Goal: Task Accomplishment & Management: Use online tool/utility

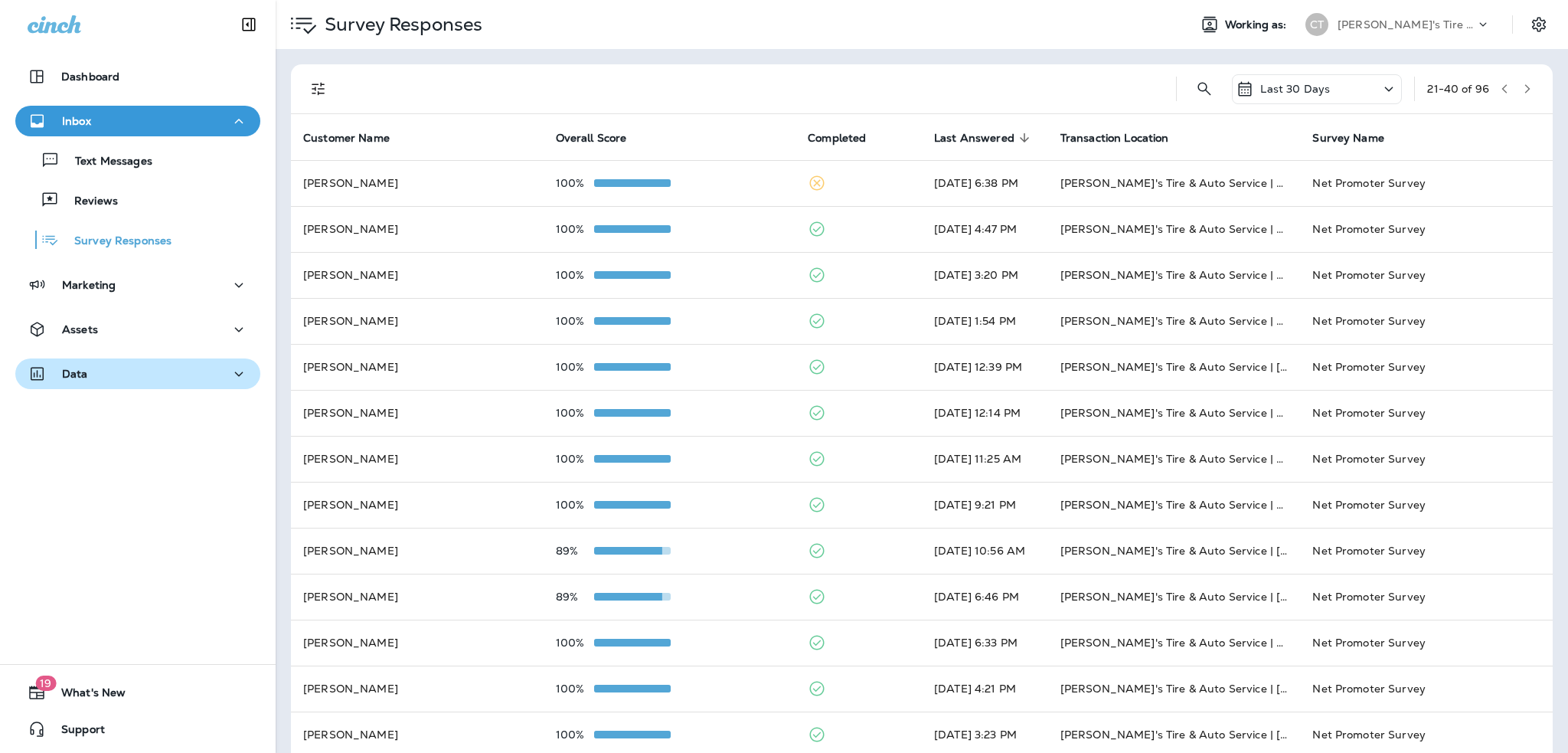
click at [101, 379] on div "Data" at bounding box center [138, 374] width 221 height 19
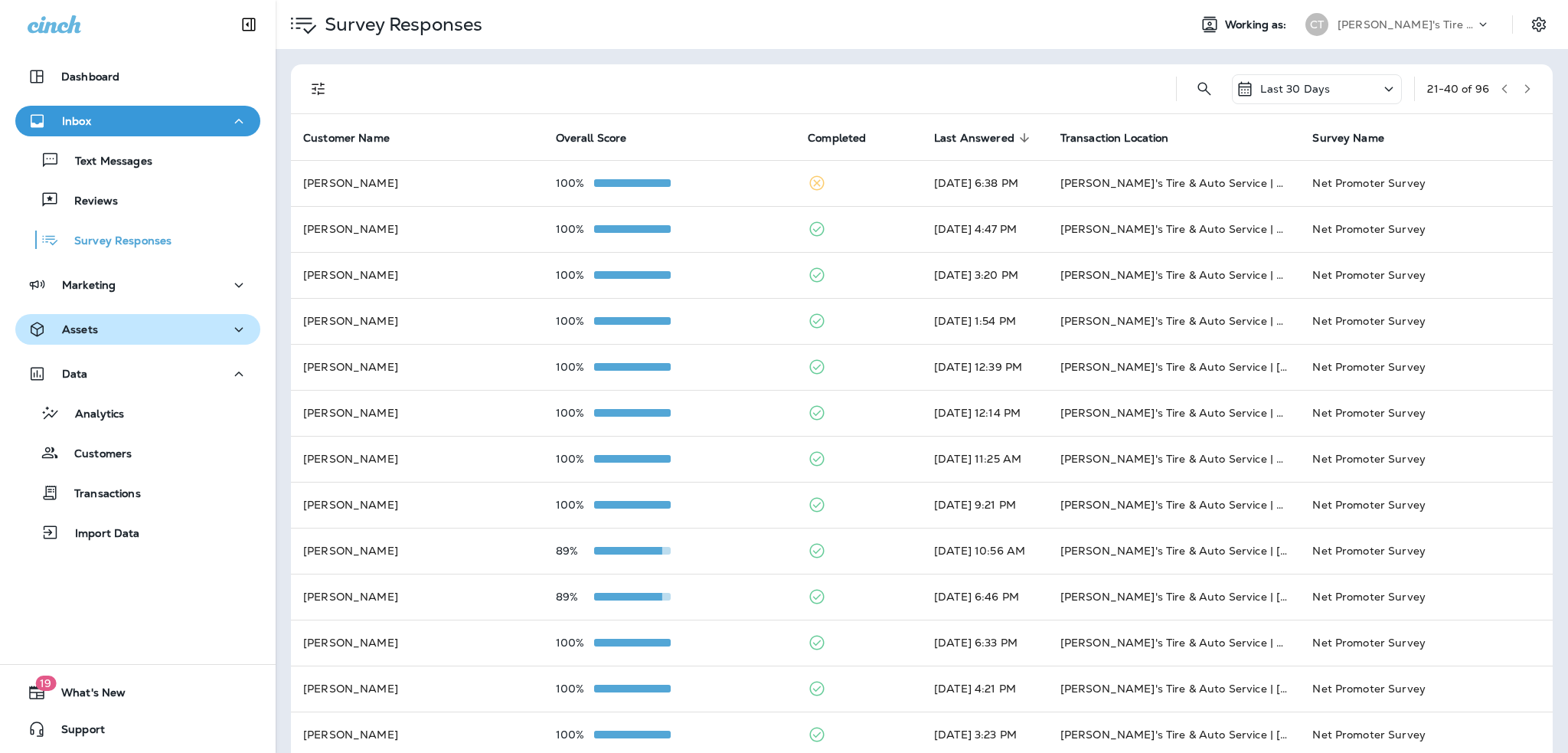
click at [97, 330] on div "Assets" at bounding box center [138, 329] width 221 height 19
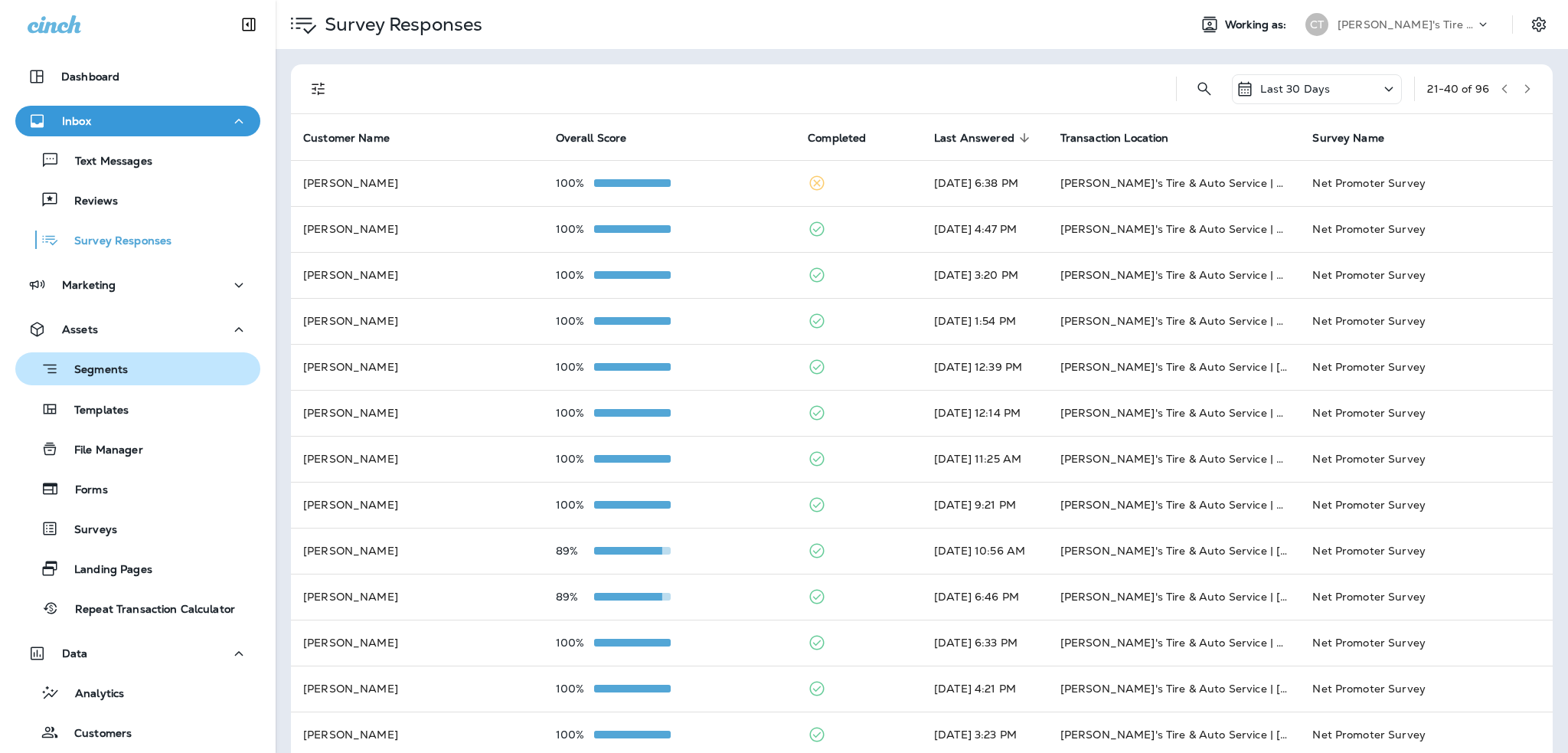
click at [109, 367] on p "Segments" at bounding box center [93, 370] width 69 height 15
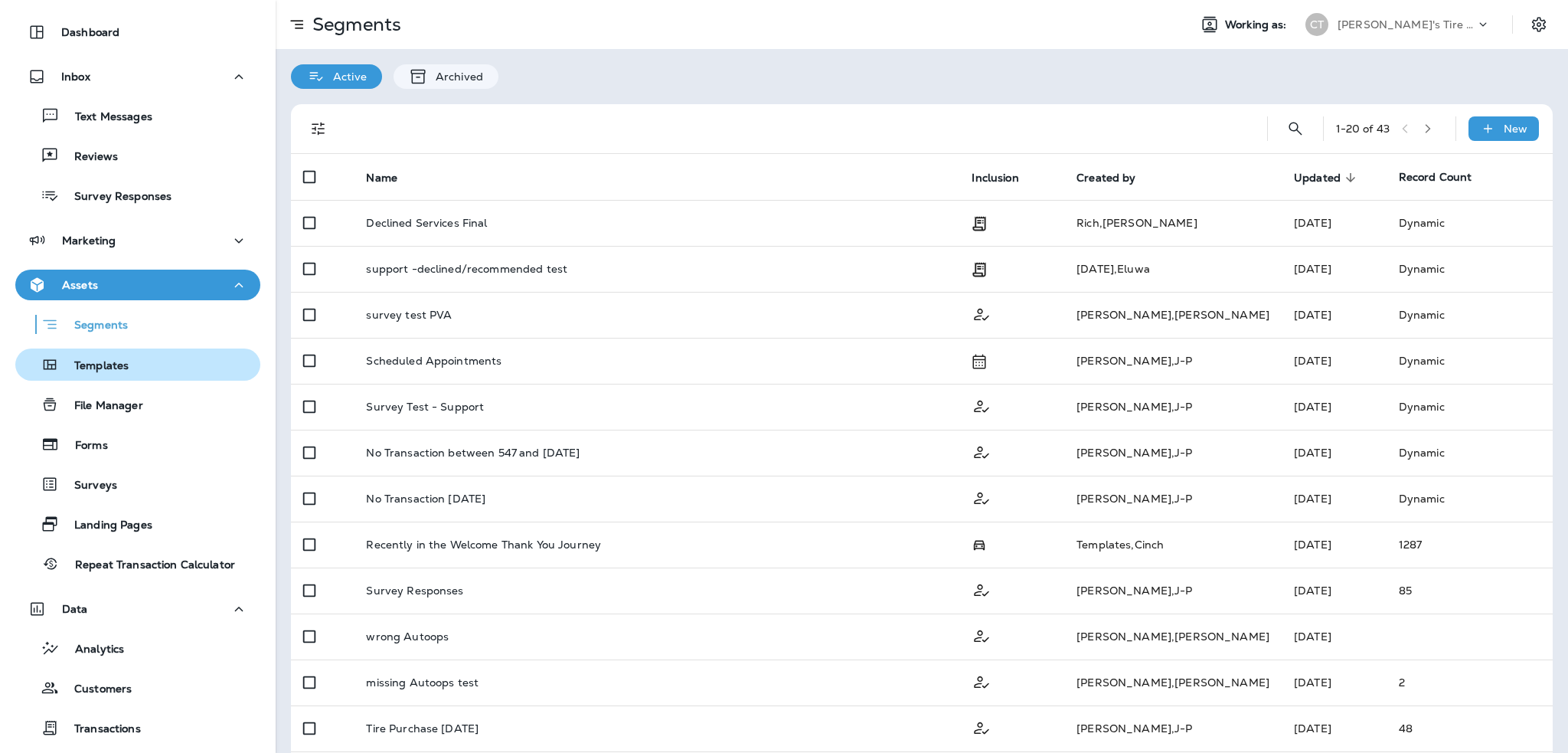
scroll to position [76, 0]
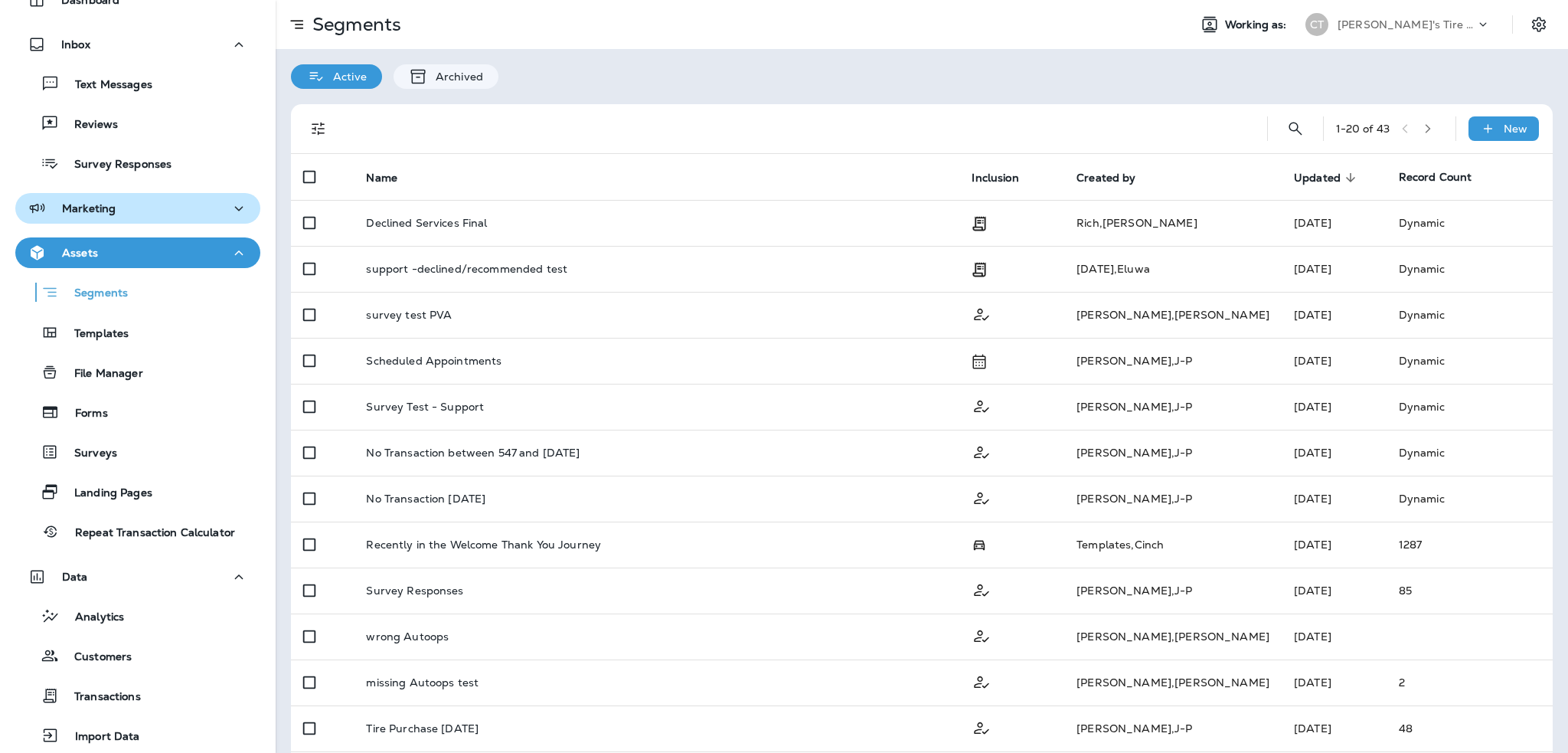
click at [97, 203] on p "Marketing" at bounding box center [89, 208] width 54 height 13
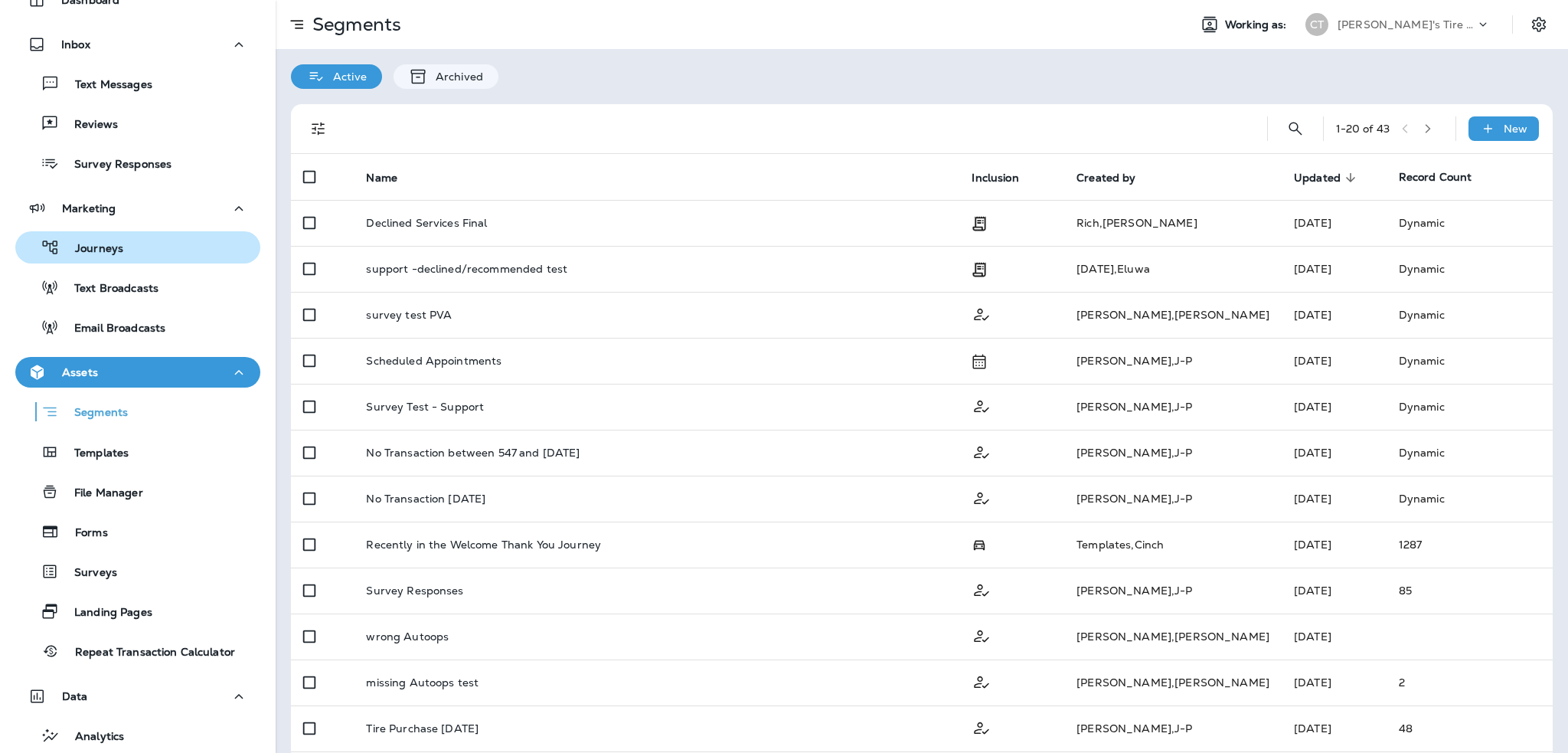
click at [112, 253] on p "Journeys" at bounding box center [91, 248] width 64 height 14
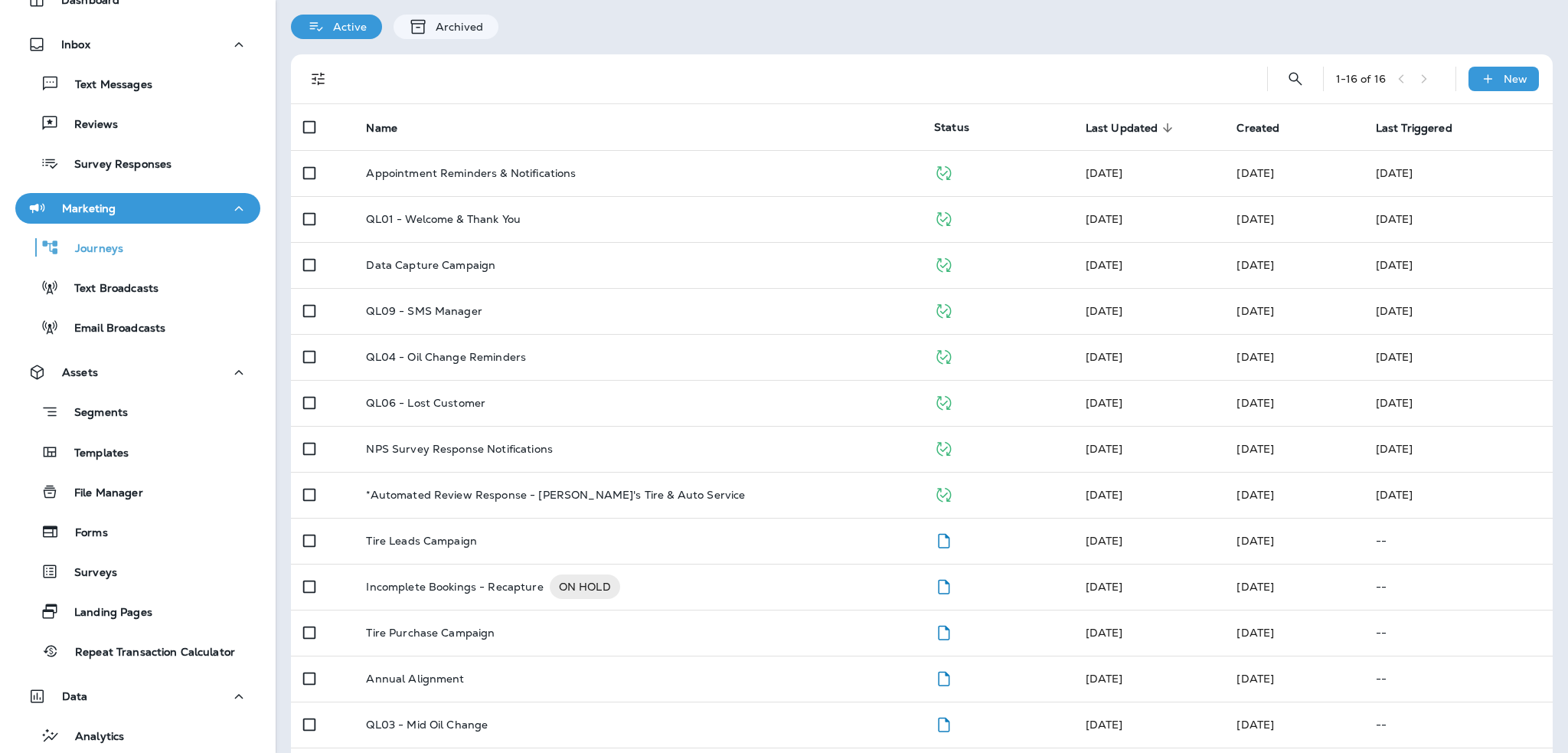
scroll to position [76, 0]
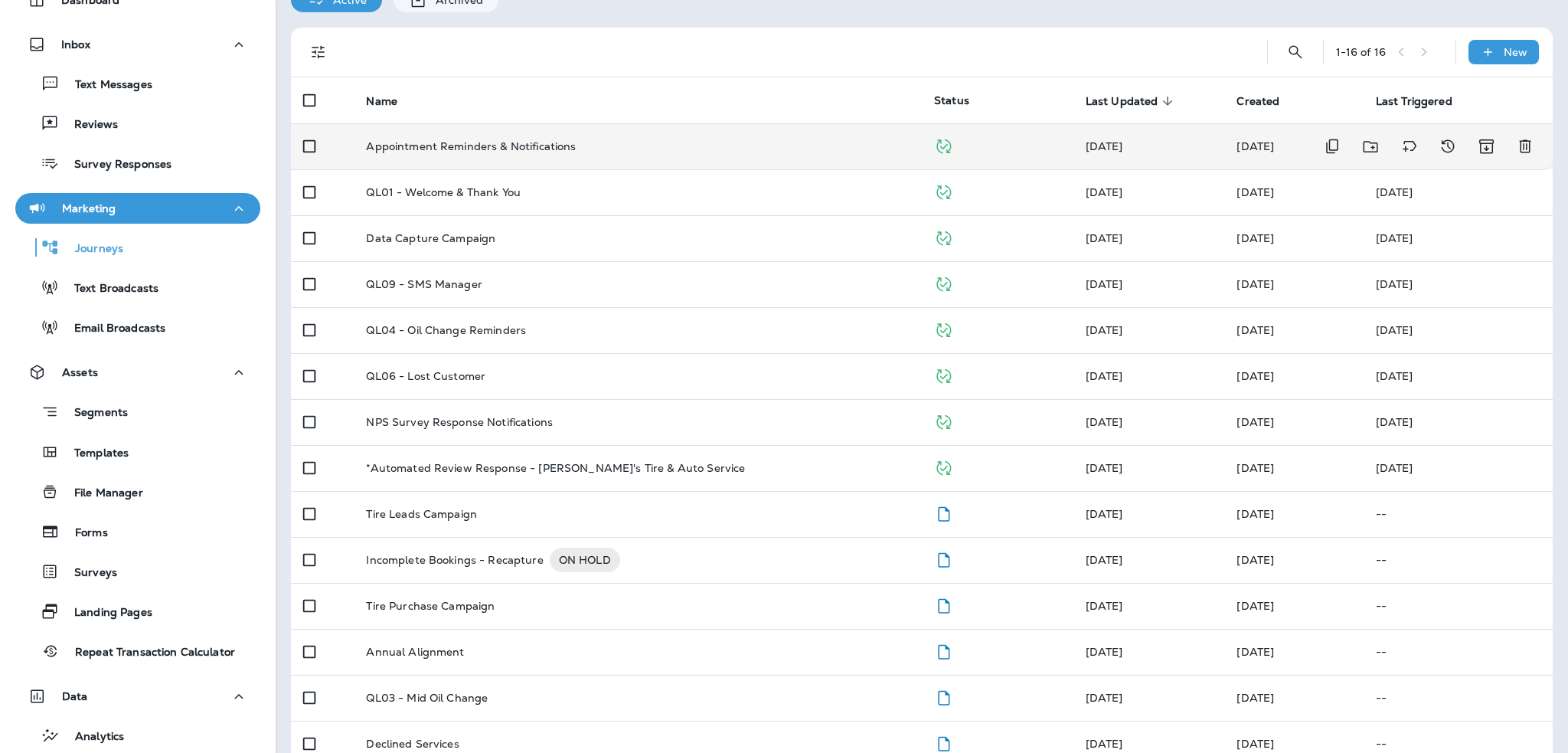
click at [503, 142] on p "Appointment Reminders & Notifications" at bounding box center [471, 146] width 210 height 13
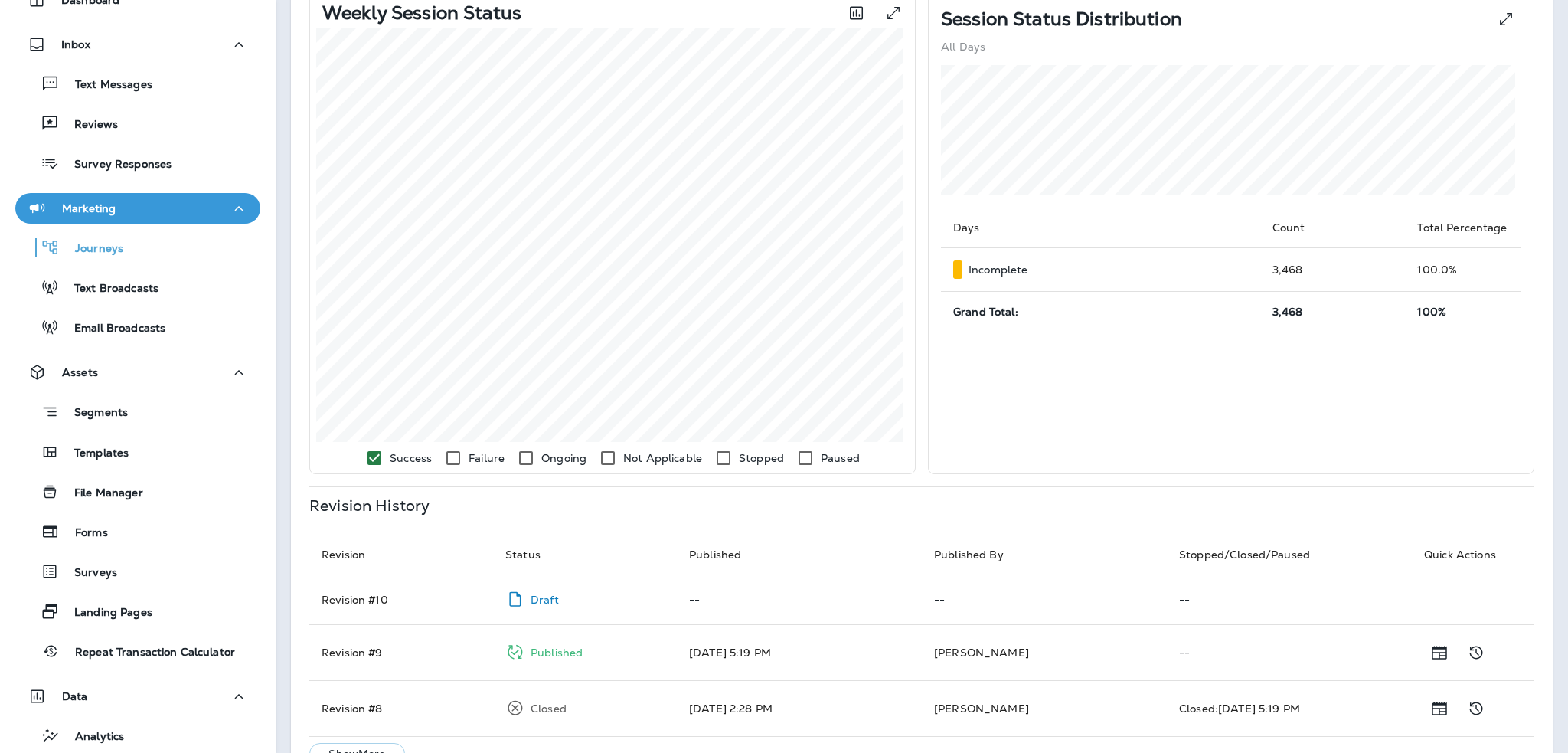
scroll to position [492, 0]
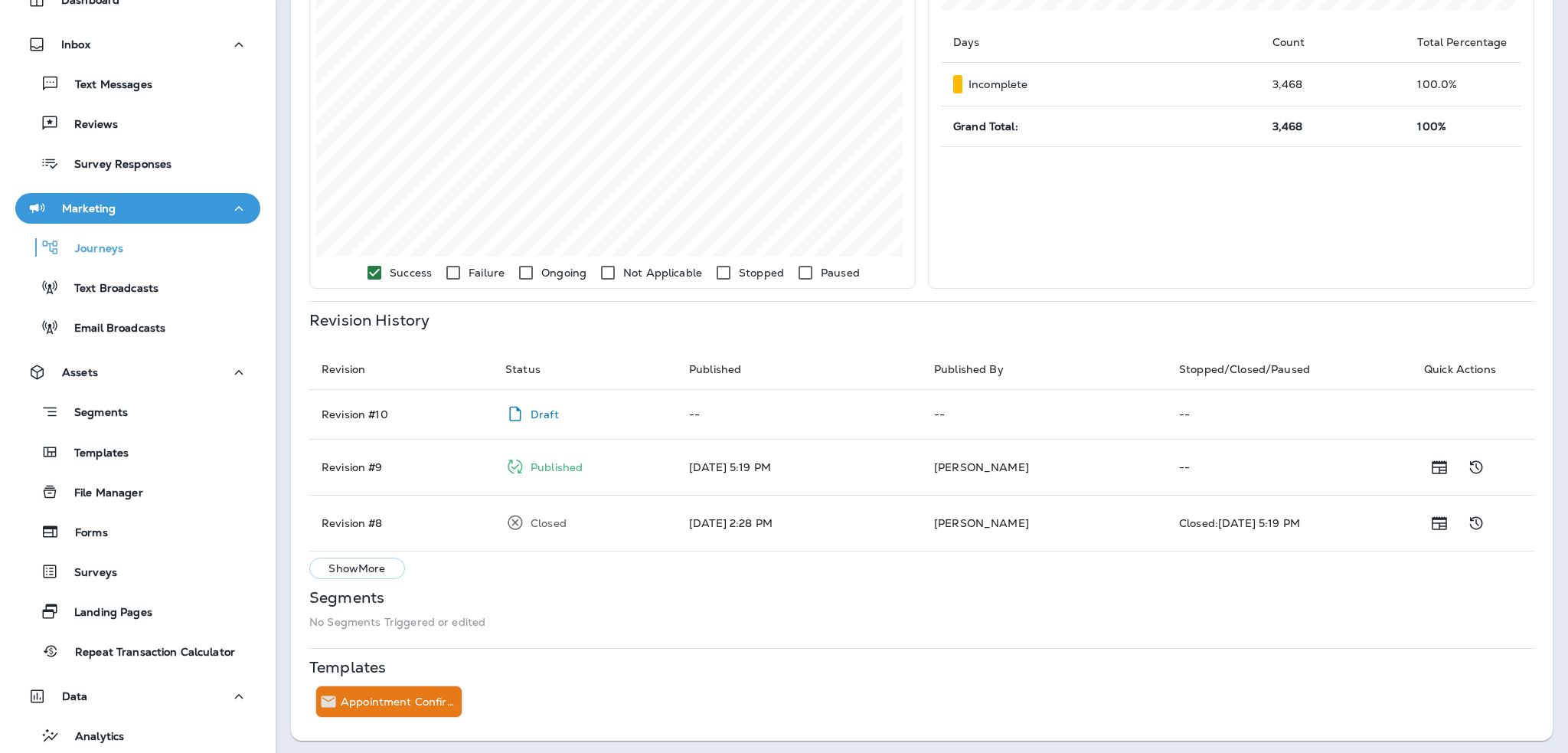
click at [348, 569] on p "Show More" at bounding box center [357, 568] width 57 height 13
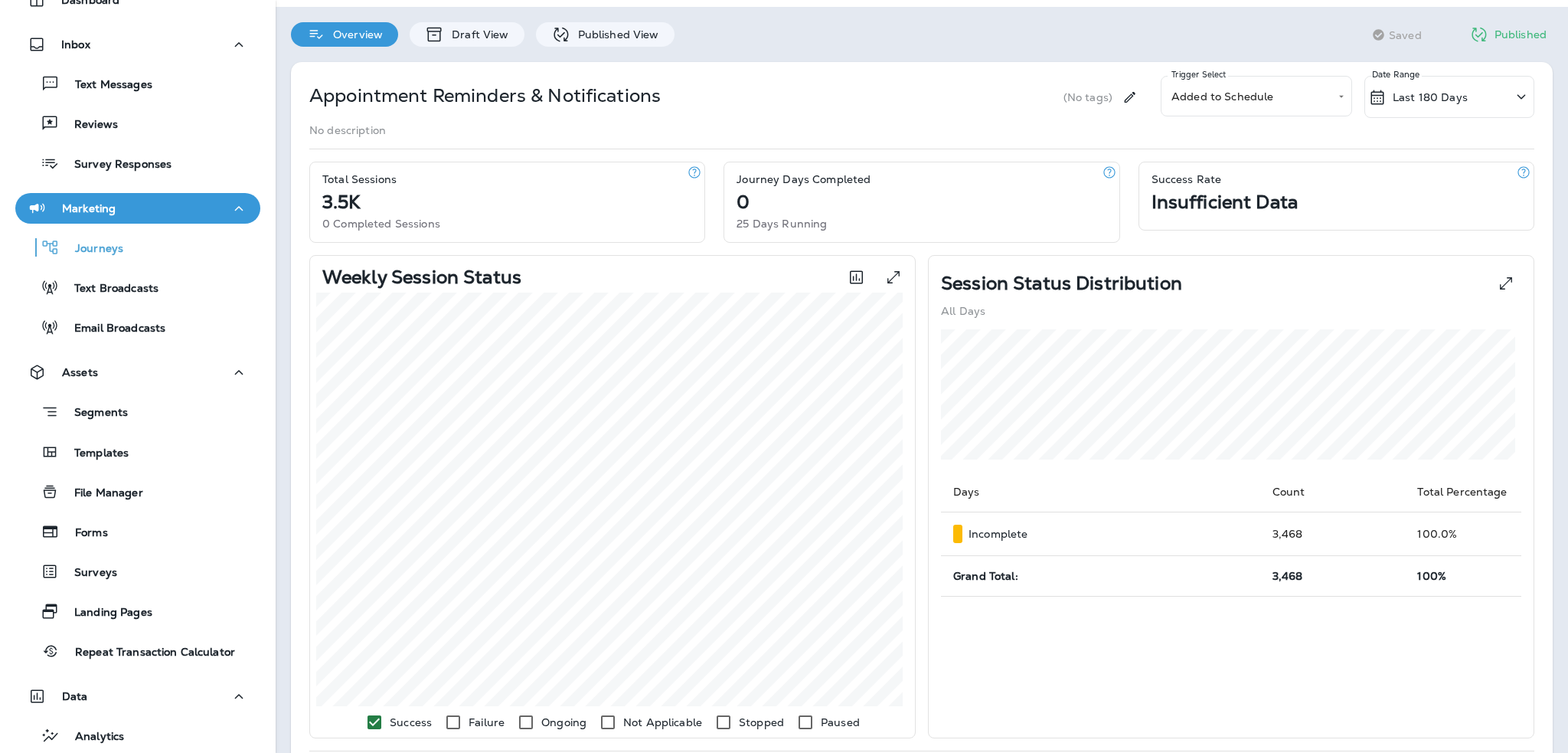
scroll to position [0, 0]
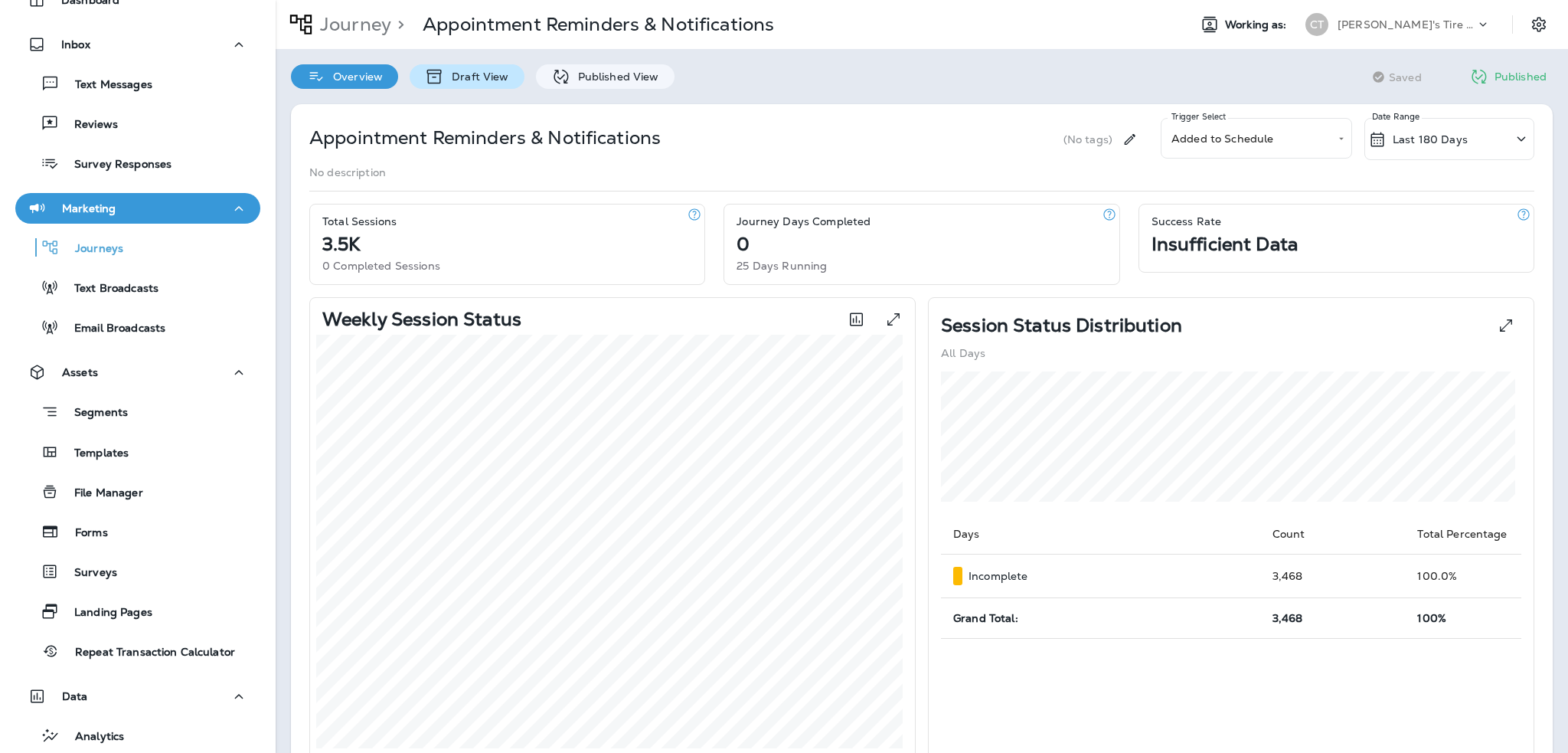
click at [450, 73] on p "Draft View" at bounding box center [476, 76] width 65 height 13
